Goal: Entertainment & Leisure: Consume media (video, audio)

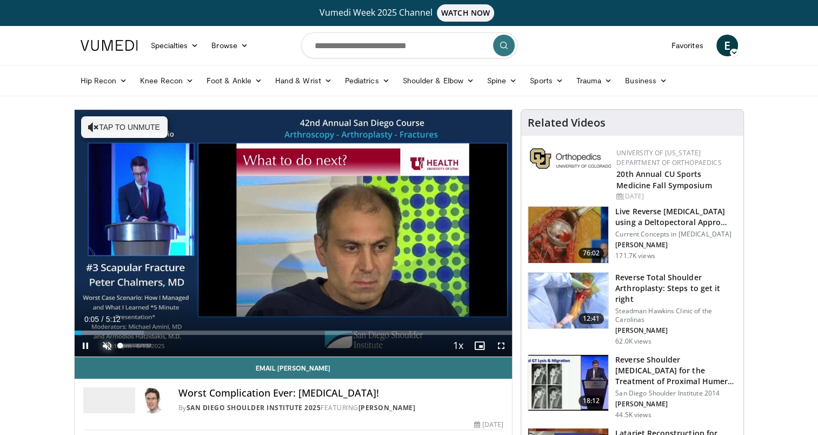
click at [104, 340] on span "Video Player" at bounding box center [107, 346] width 22 height 22
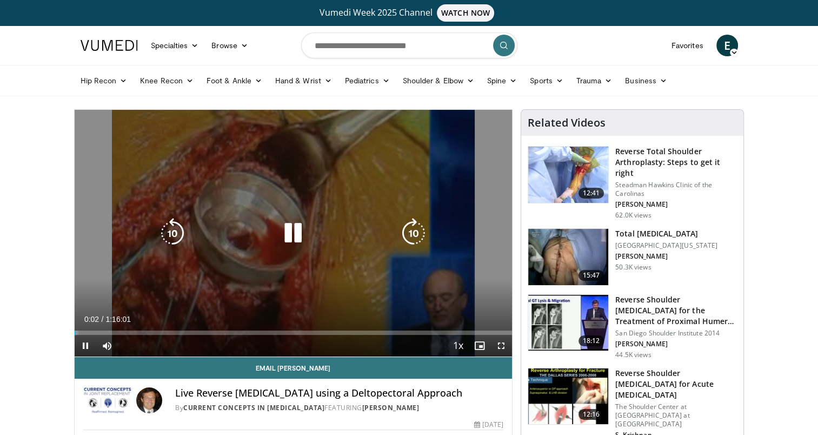
click at [222, 188] on div "10 seconds Tap to unmute" at bounding box center [294, 233] width 438 height 247
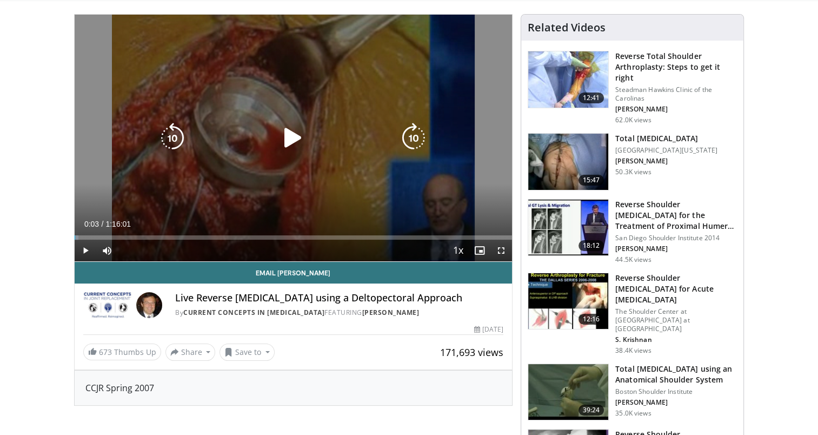
scroll to position [108, 0]
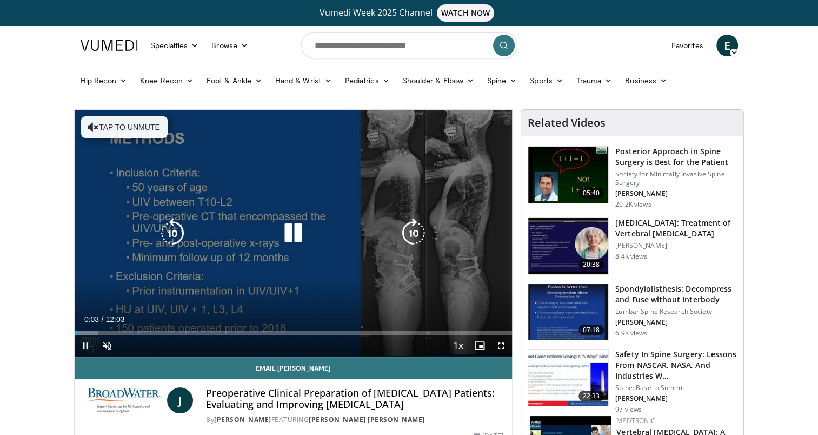
click at [106, 121] on button "Tap to unmute" at bounding box center [124, 127] width 87 height 22
click at [292, 236] on icon "Video Player" at bounding box center [293, 233] width 30 height 30
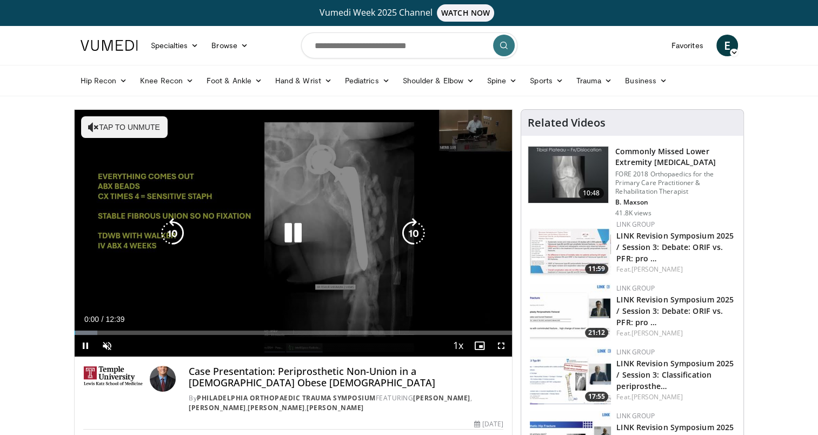
click at [125, 123] on button "Tap to unmute" at bounding box center [124, 127] width 87 height 22
click at [299, 229] on icon "Video Player" at bounding box center [293, 233] width 30 height 30
